Goal: Task Accomplishment & Management: Manage account settings

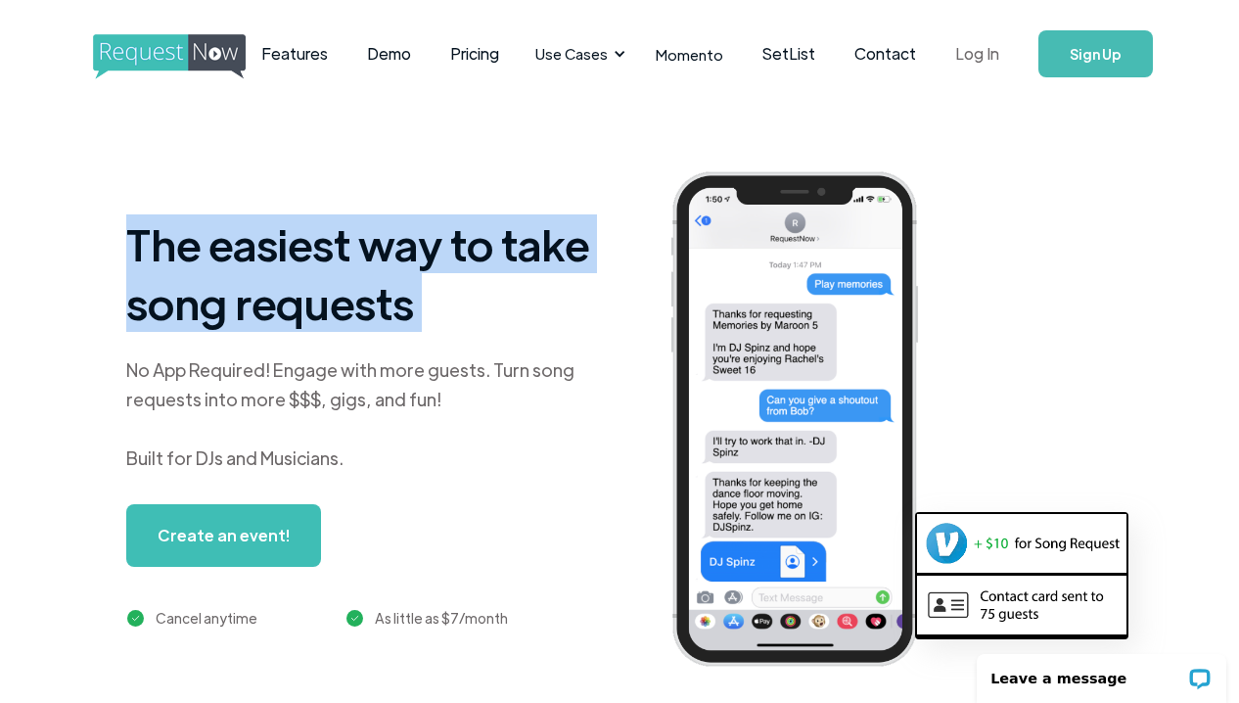
click at [612, 57] on link "Log In" at bounding box center [977, 54] width 83 height 69
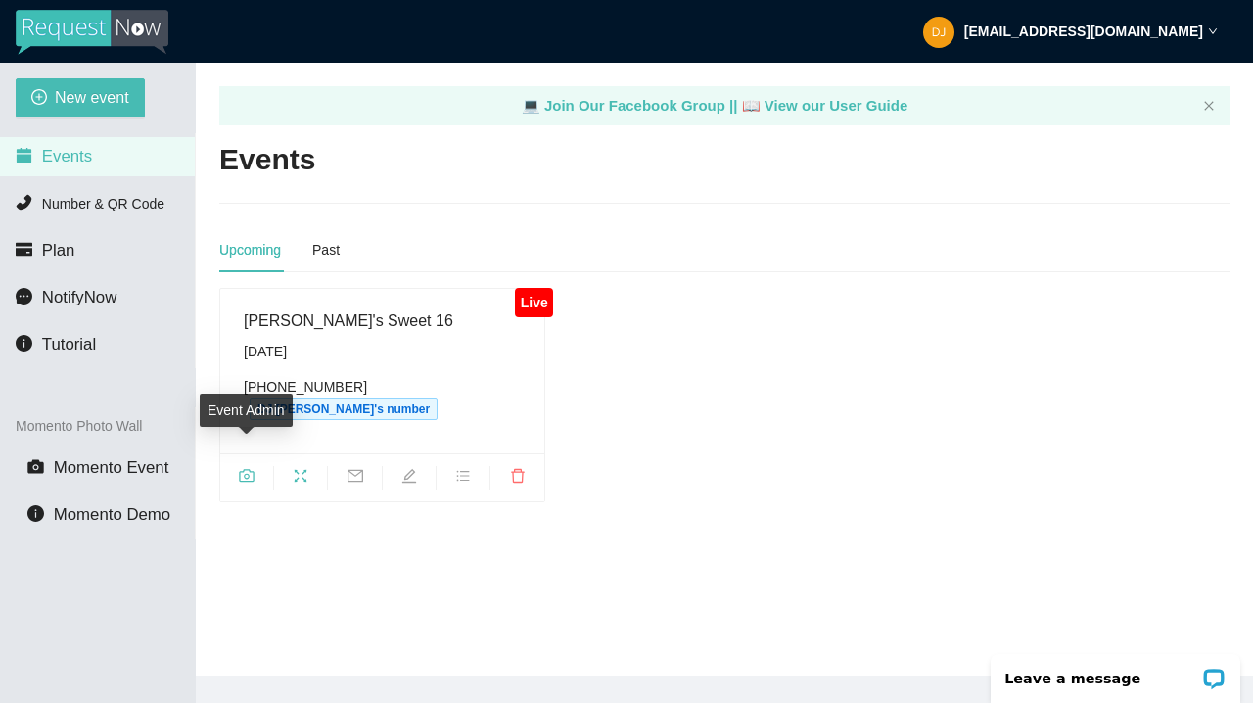
click at [247, 468] on icon "camera" at bounding box center [247, 476] width 16 height 16
